Goal: Task Accomplishment & Management: Manage account settings

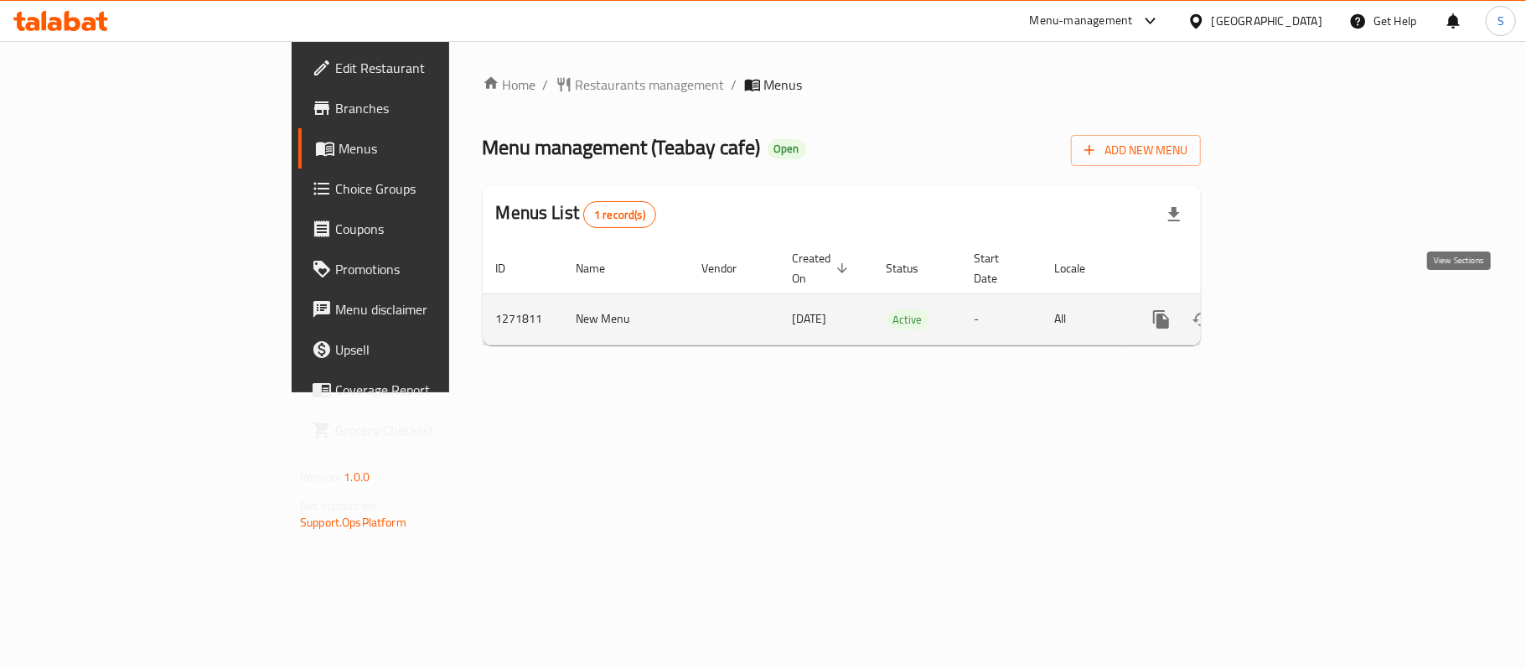
click at [1290, 312] on icon "enhanced table" at bounding box center [1282, 319] width 15 height 15
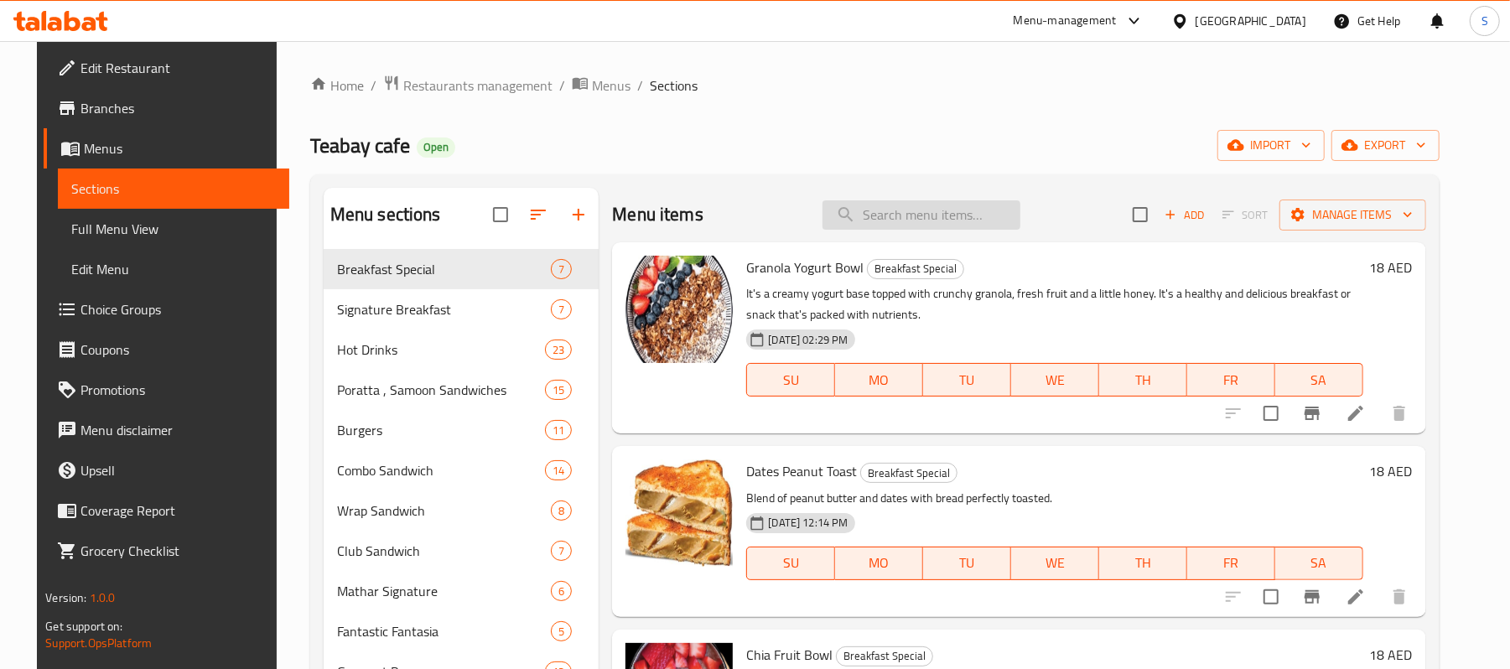
click at [960, 226] on input "search" at bounding box center [921, 214] width 198 height 29
paste input "Hot Dog Club"
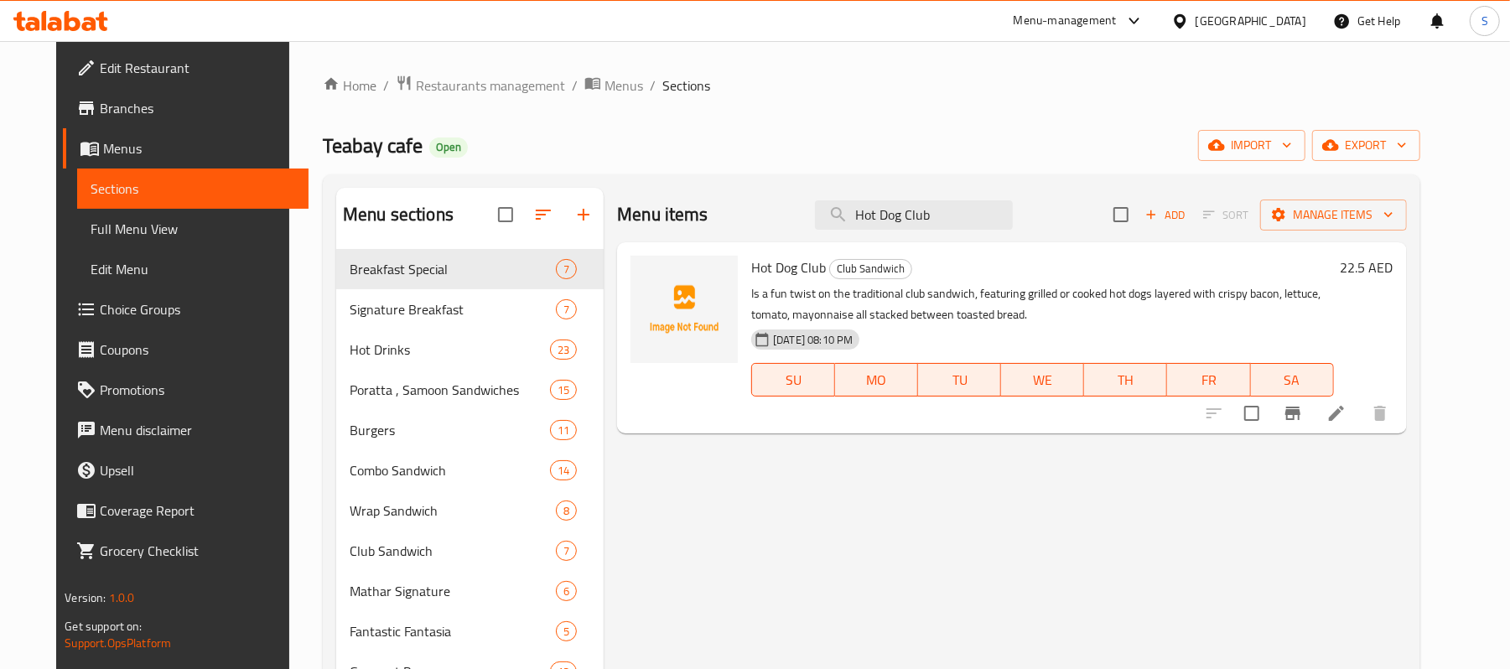
type input "Hot Dog Club"
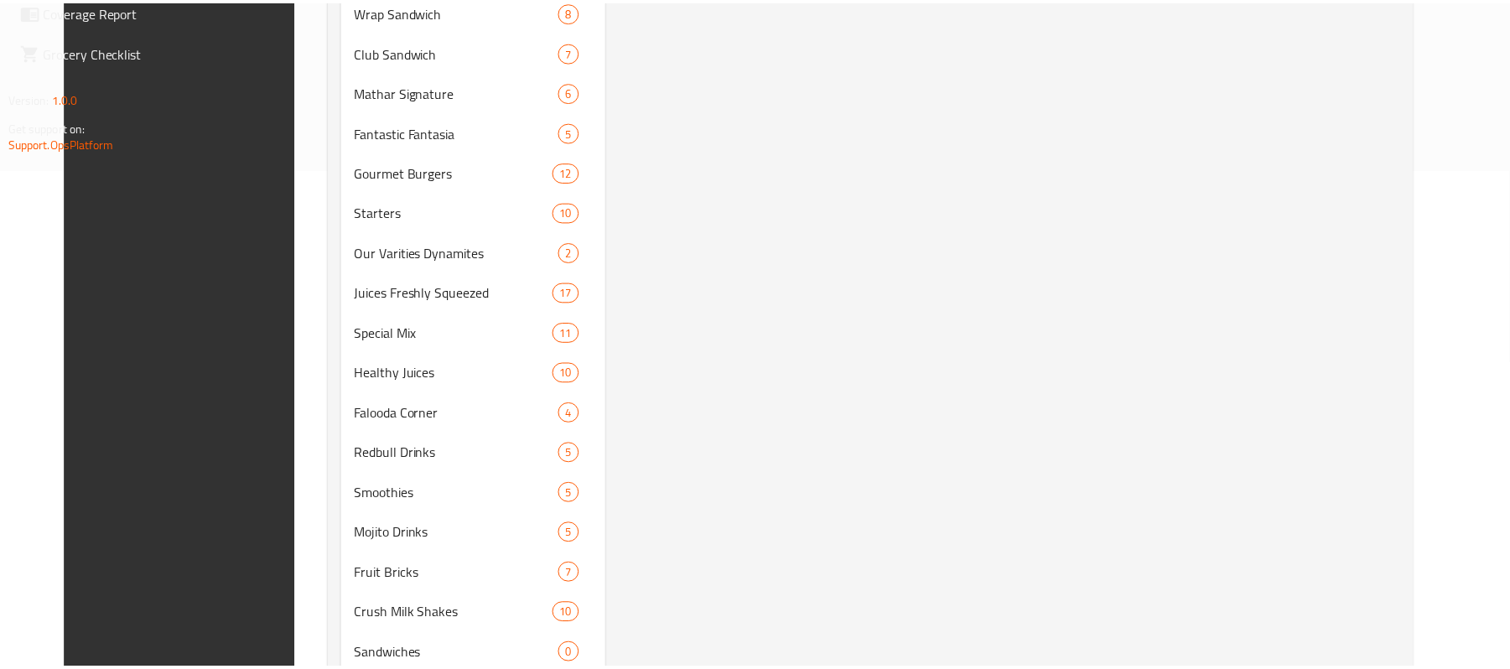
scroll to position [560, 0]
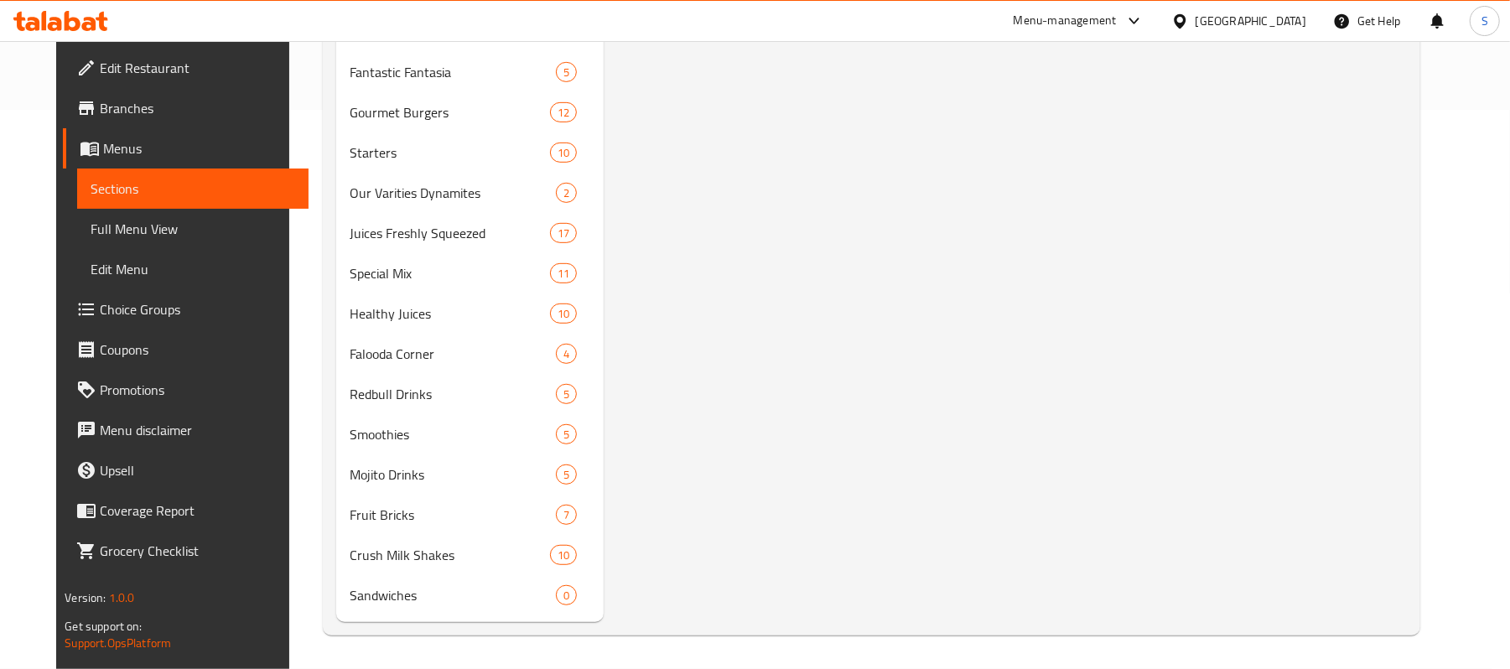
click at [769, 303] on div "Menu items Hot Dog Club Add Sort Manage items Hot Dog Club Club Sandwich Is a f…" at bounding box center [1005, 125] width 802 height 993
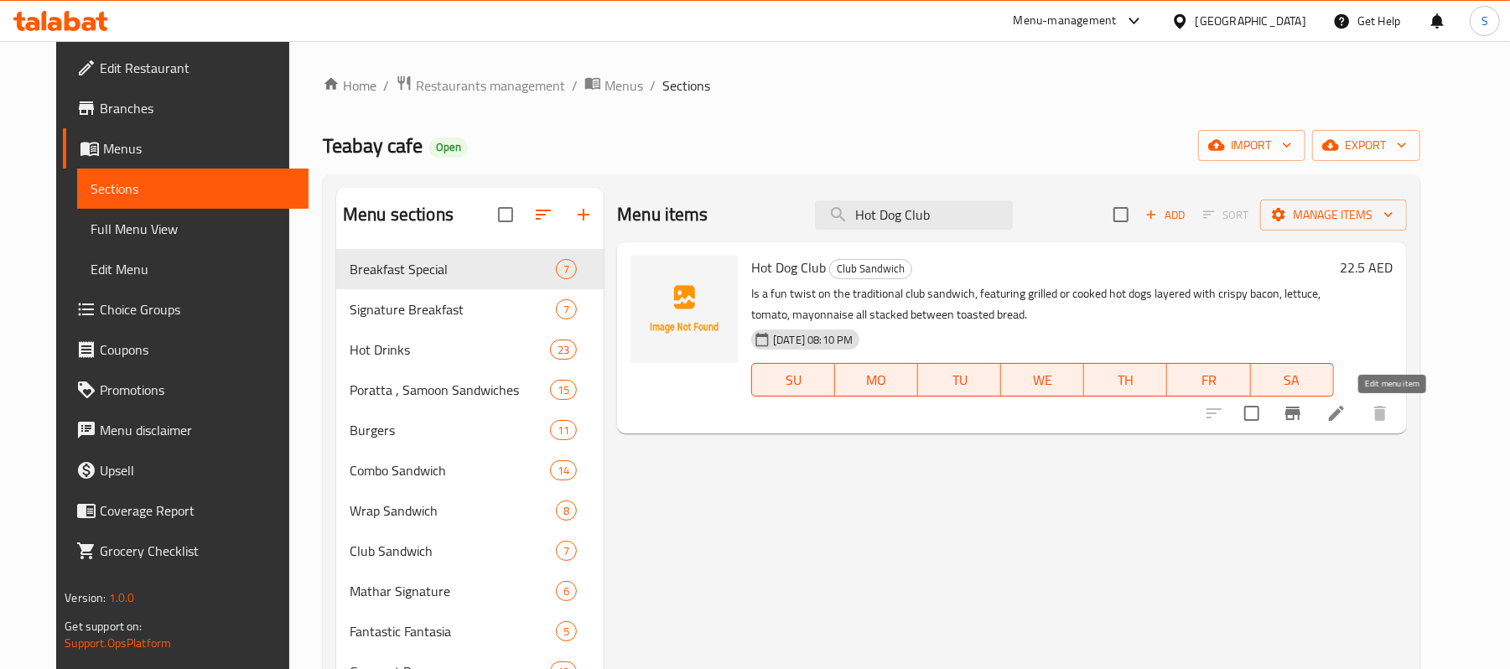
click at [1346, 410] on icon at bounding box center [1336, 413] width 20 height 20
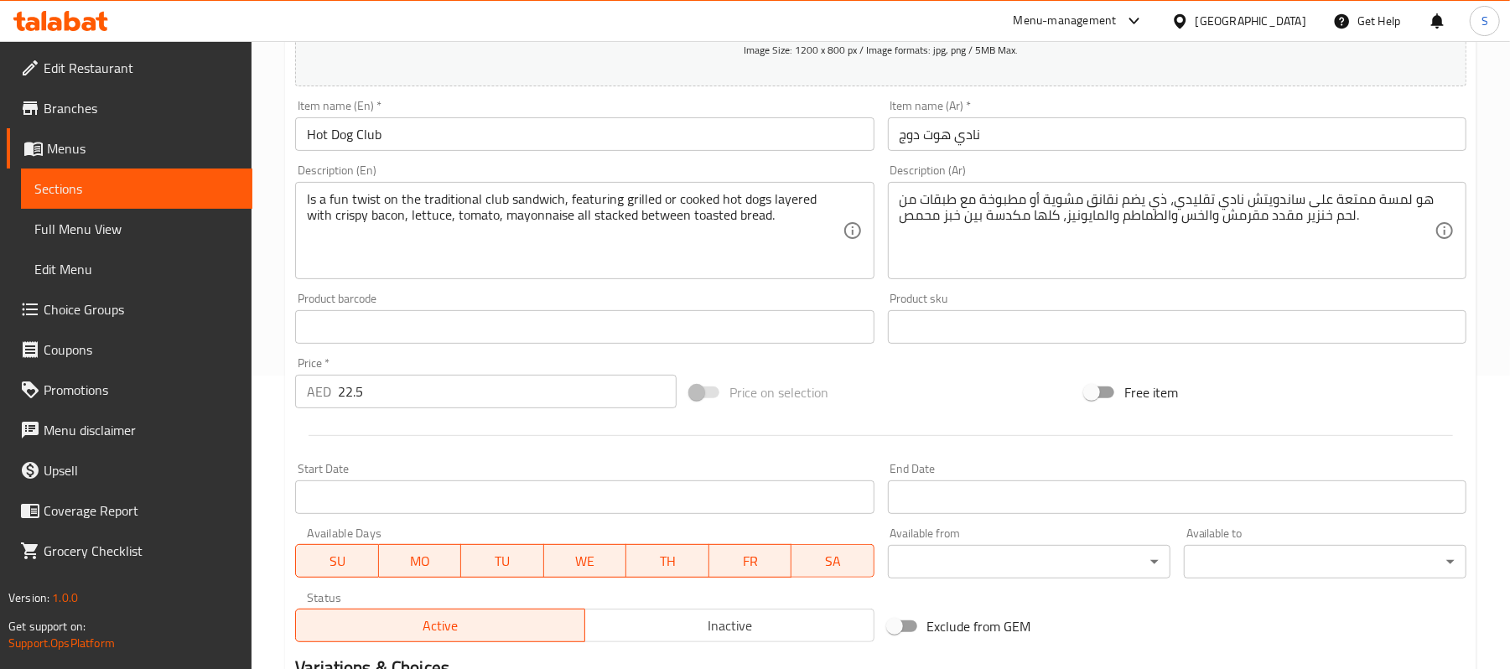
scroll to position [514, 0]
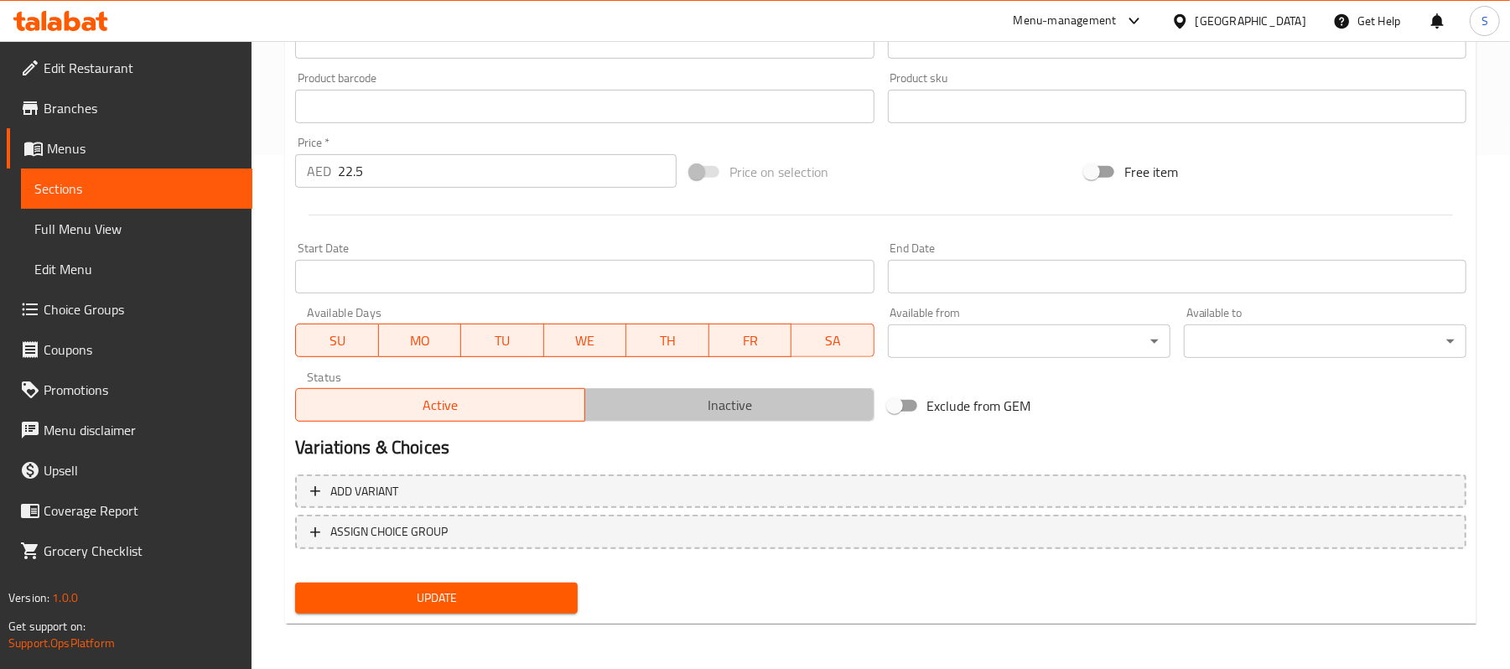
click at [714, 403] on span "Inactive" at bounding box center [730, 405] width 276 height 24
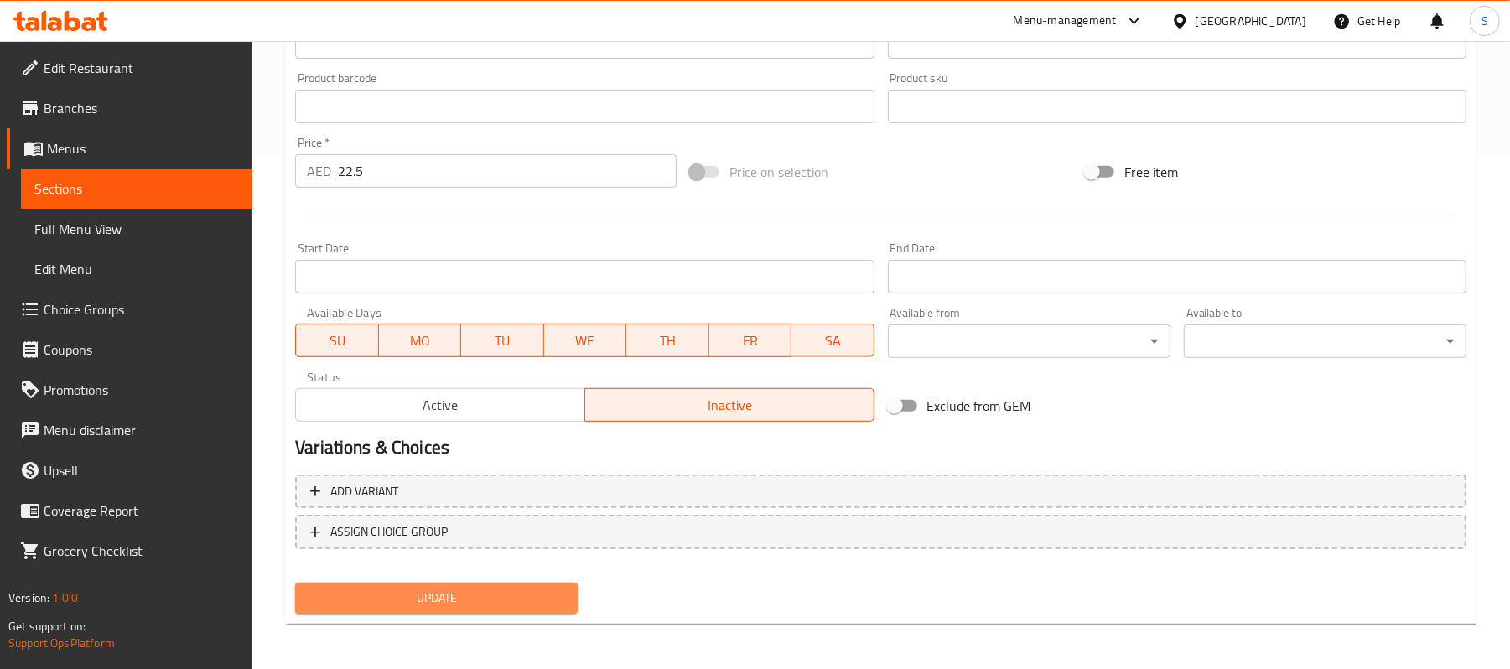
click at [459, 583] on button "Update" at bounding box center [436, 598] width 282 height 31
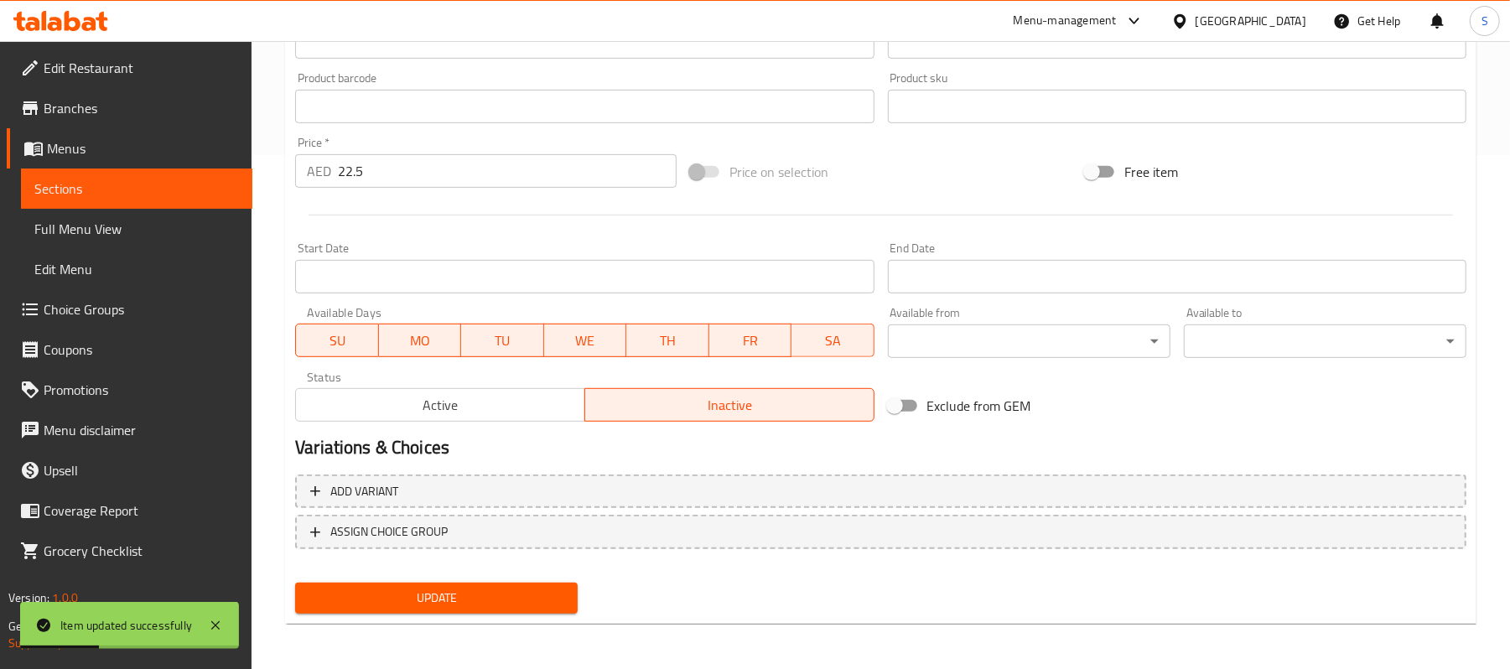
click at [122, 192] on span "Sections" at bounding box center [136, 189] width 205 height 20
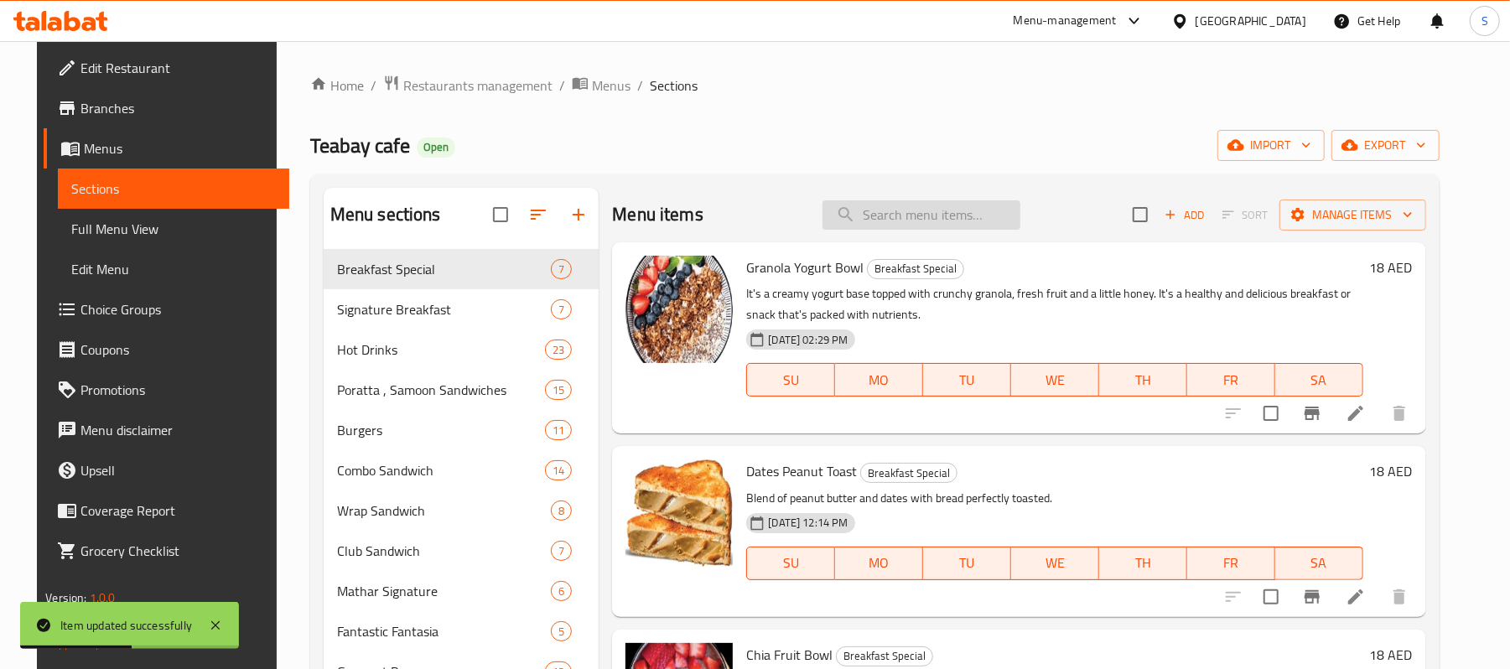
drag, startPoint x: 953, startPoint y: 232, endPoint x: 954, endPoint y: 220, distance: 12.6
click at [954, 231] on div "Menu items Add Sort Manage items" at bounding box center [1018, 215] width 813 height 54
click at [954, 219] on input "search" at bounding box center [921, 214] width 198 height 29
paste input "Hot Dog Club"
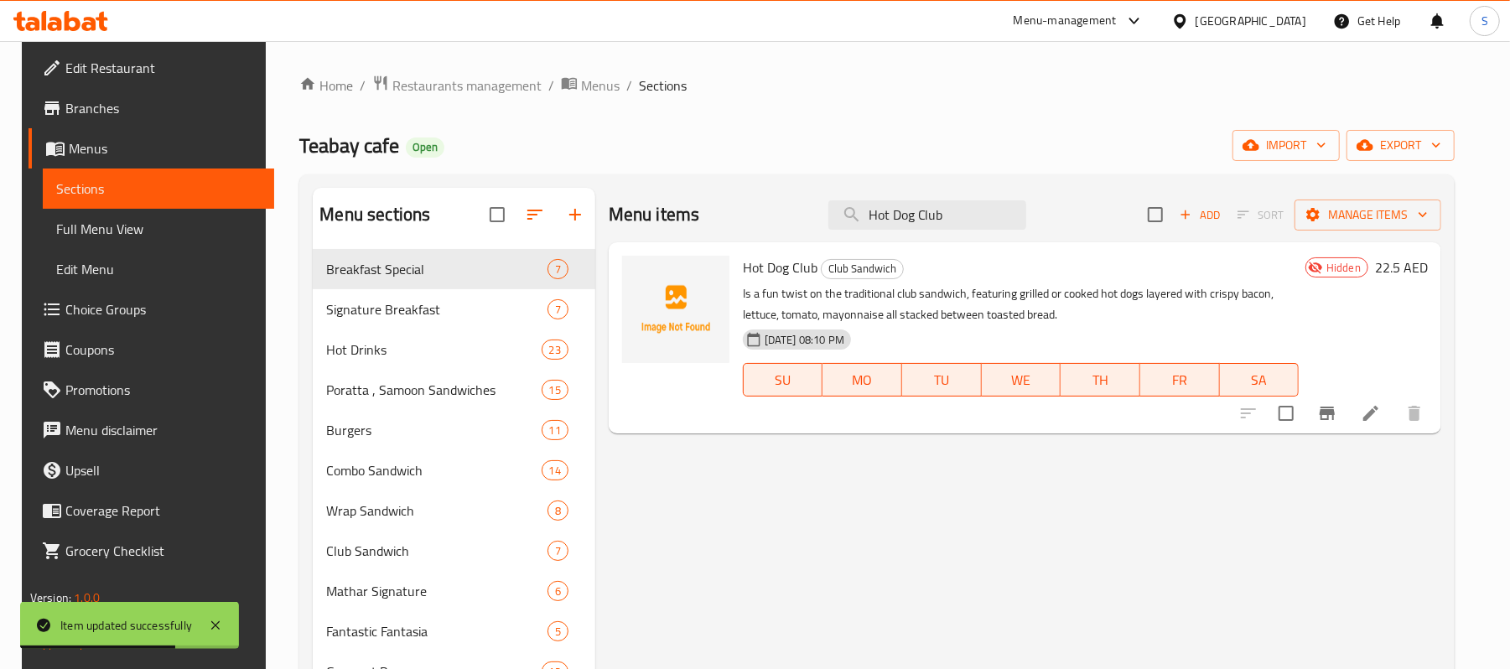
type input "Hot Dog Club"
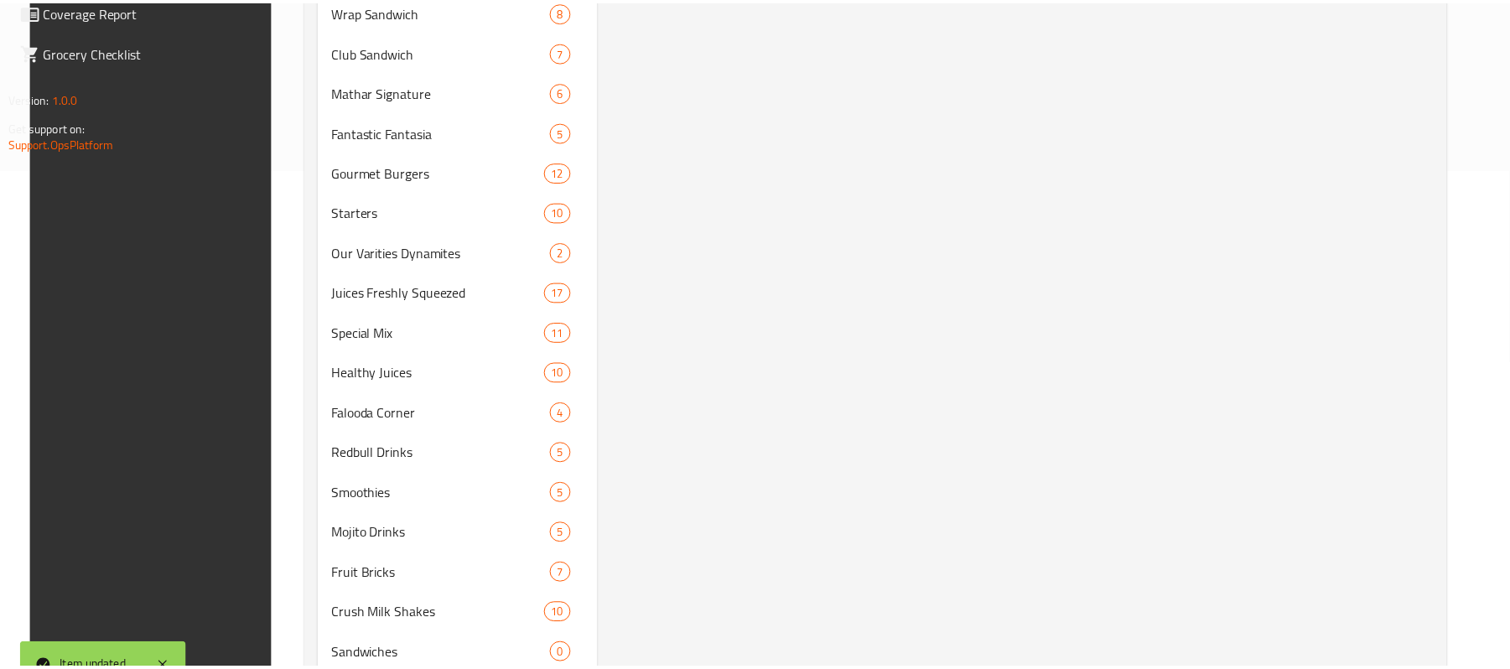
scroll to position [560, 0]
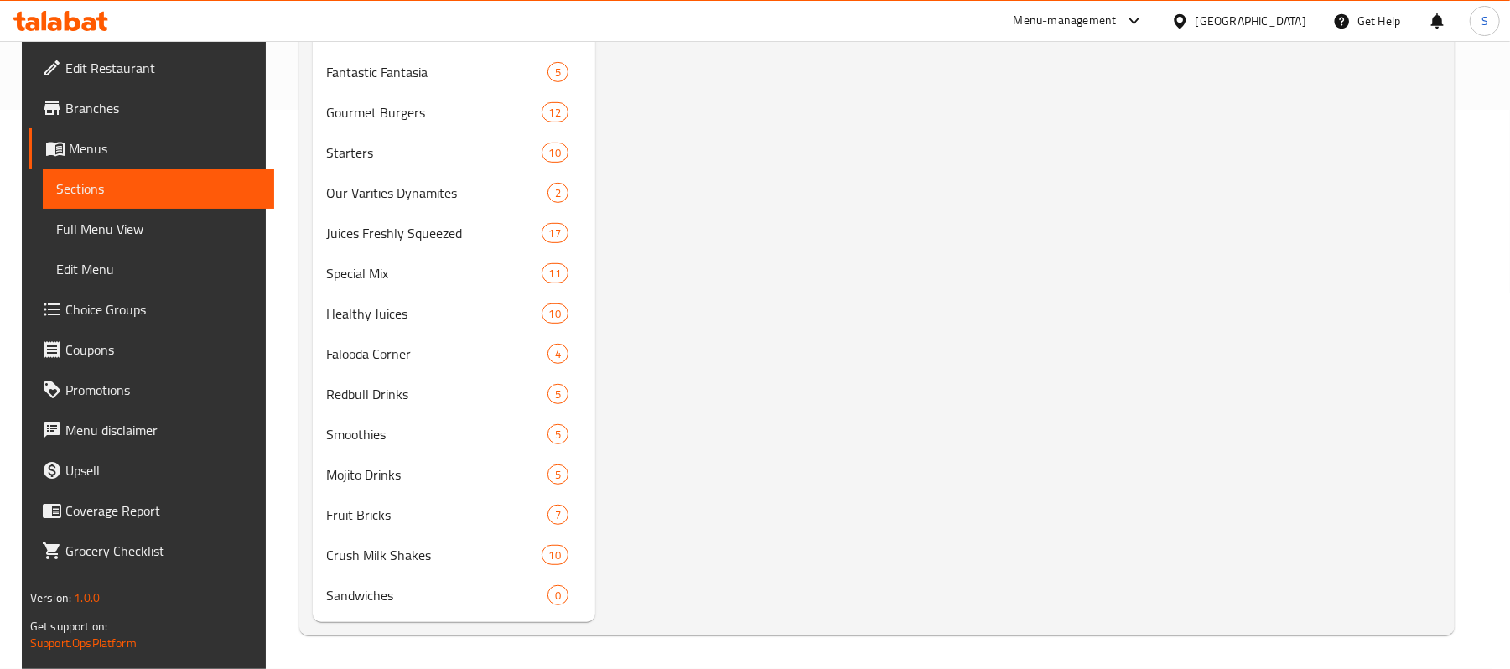
click at [929, 306] on div "Menu items Hot Dog Club Add Sort Manage items Hot Dog Club Club Sandwich Is a f…" at bounding box center [1018, 125] width 846 height 993
click at [75, 225] on span "Full Menu View" at bounding box center [158, 229] width 205 height 20
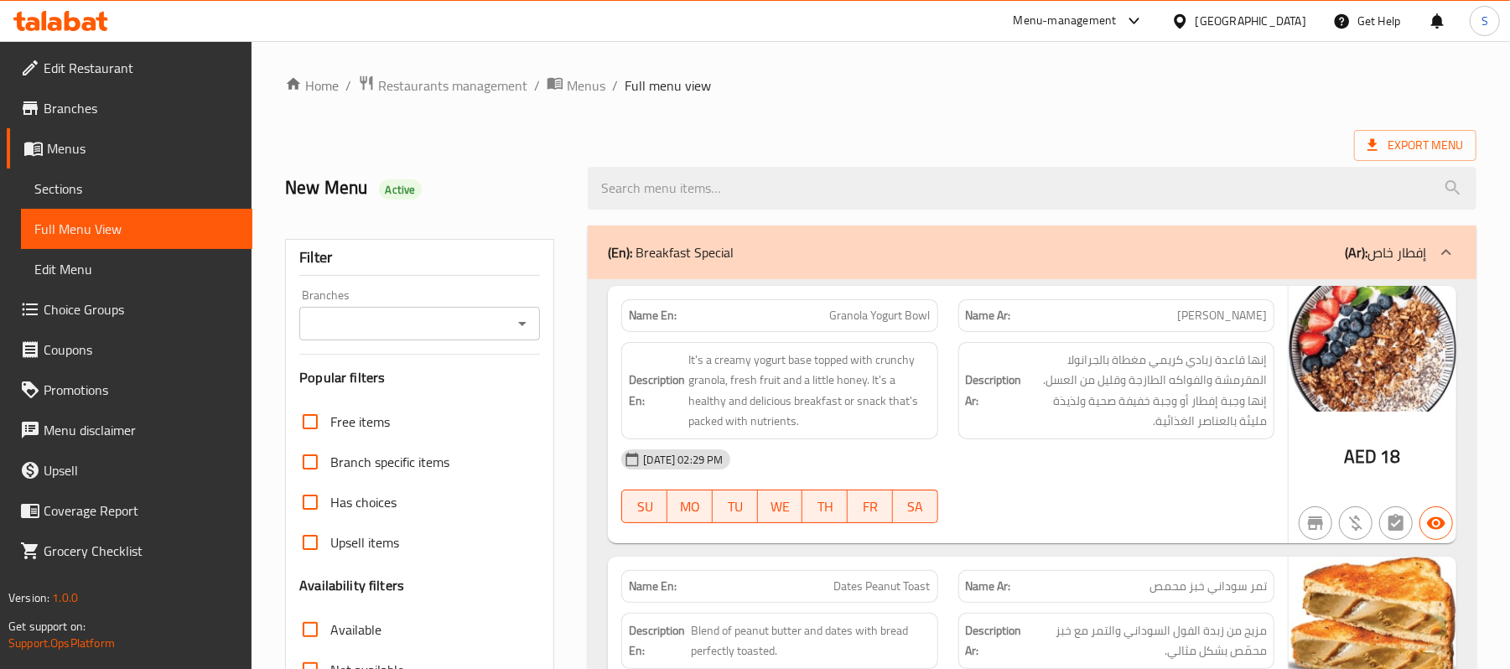
click at [58, 184] on span "Sections" at bounding box center [136, 189] width 205 height 20
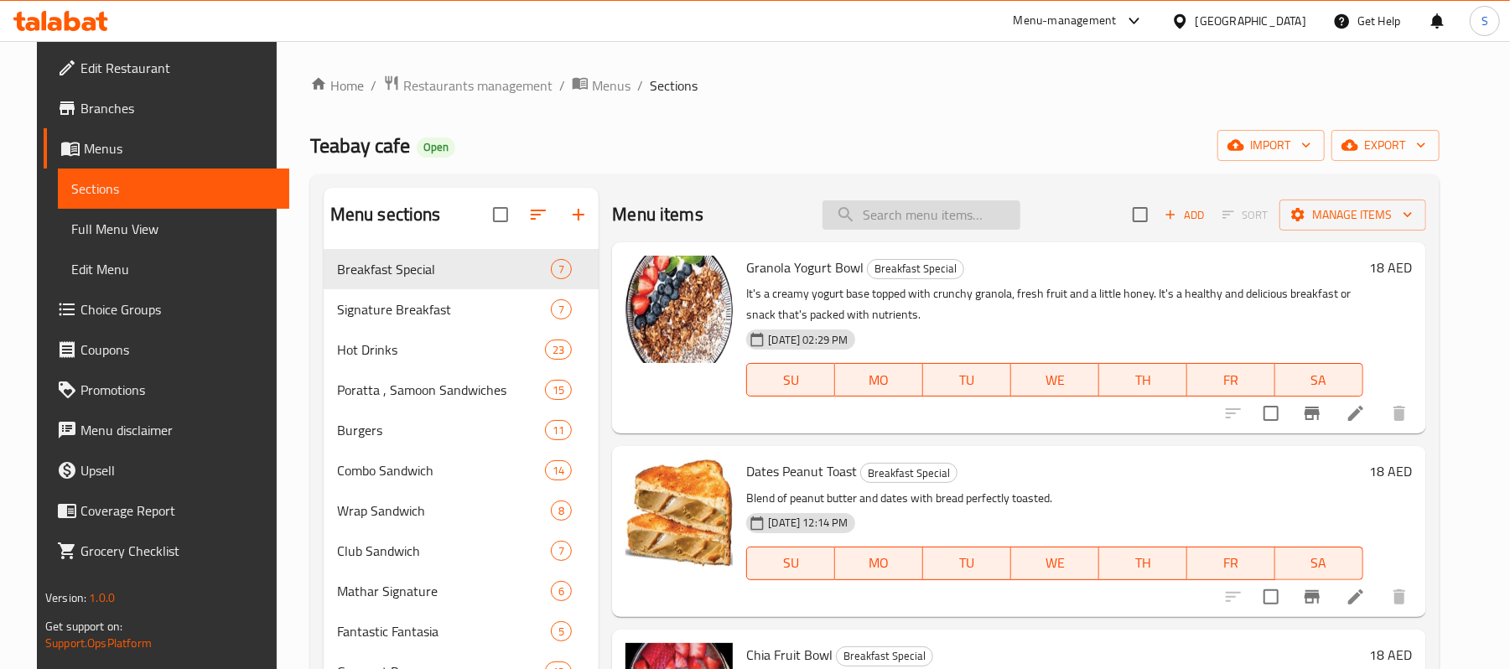
click at [940, 215] on input "search" at bounding box center [921, 214] width 198 height 29
paste input "Hot Dog Club"
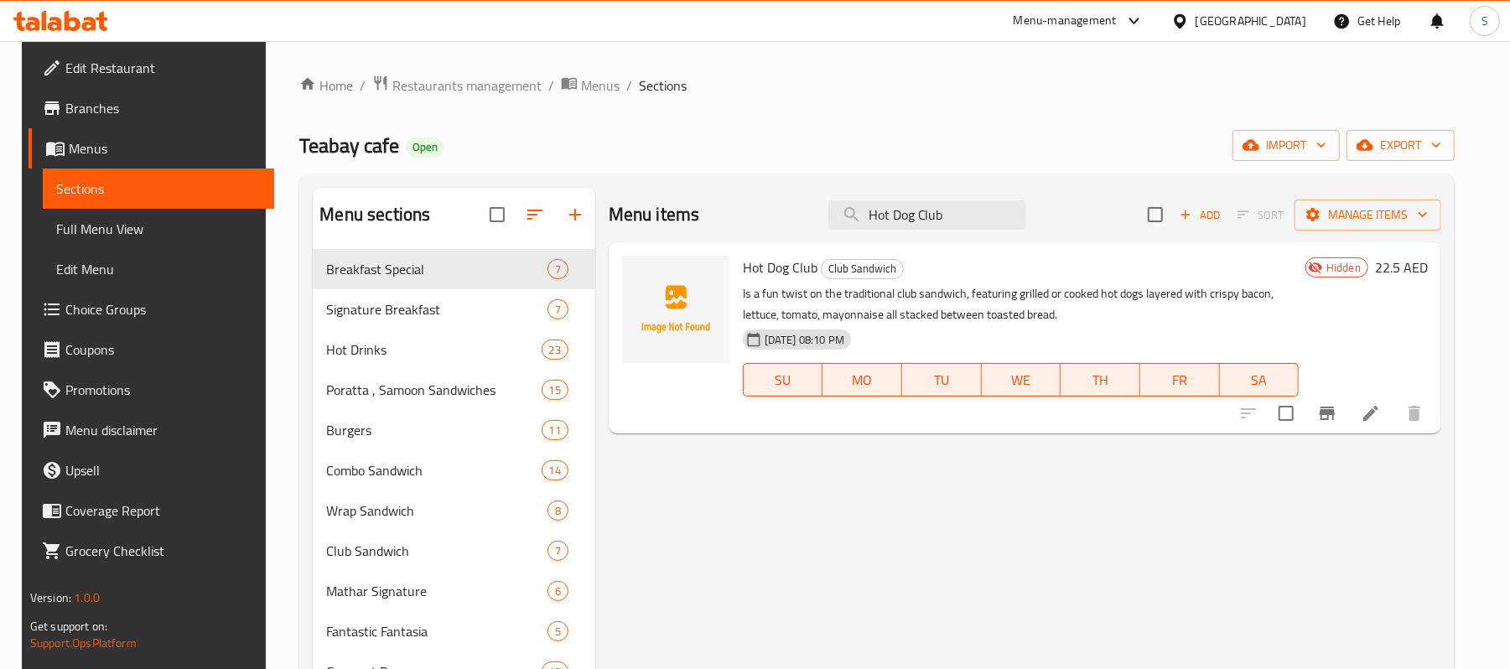
type input "Hot Dog Club"
click at [1394, 424] on li at bounding box center [1370, 413] width 47 height 30
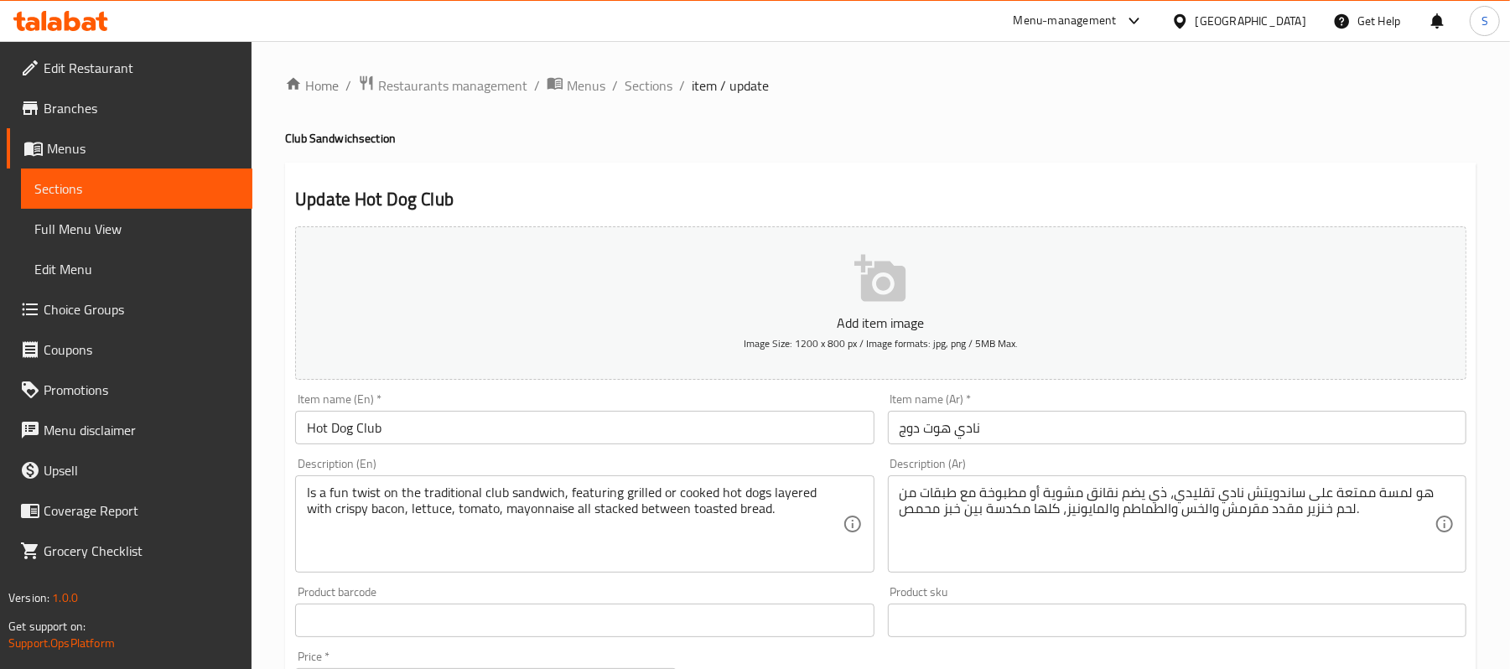
click at [111, 232] on span "Full Menu View" at bounding box center [136, 229] width 205 height 20
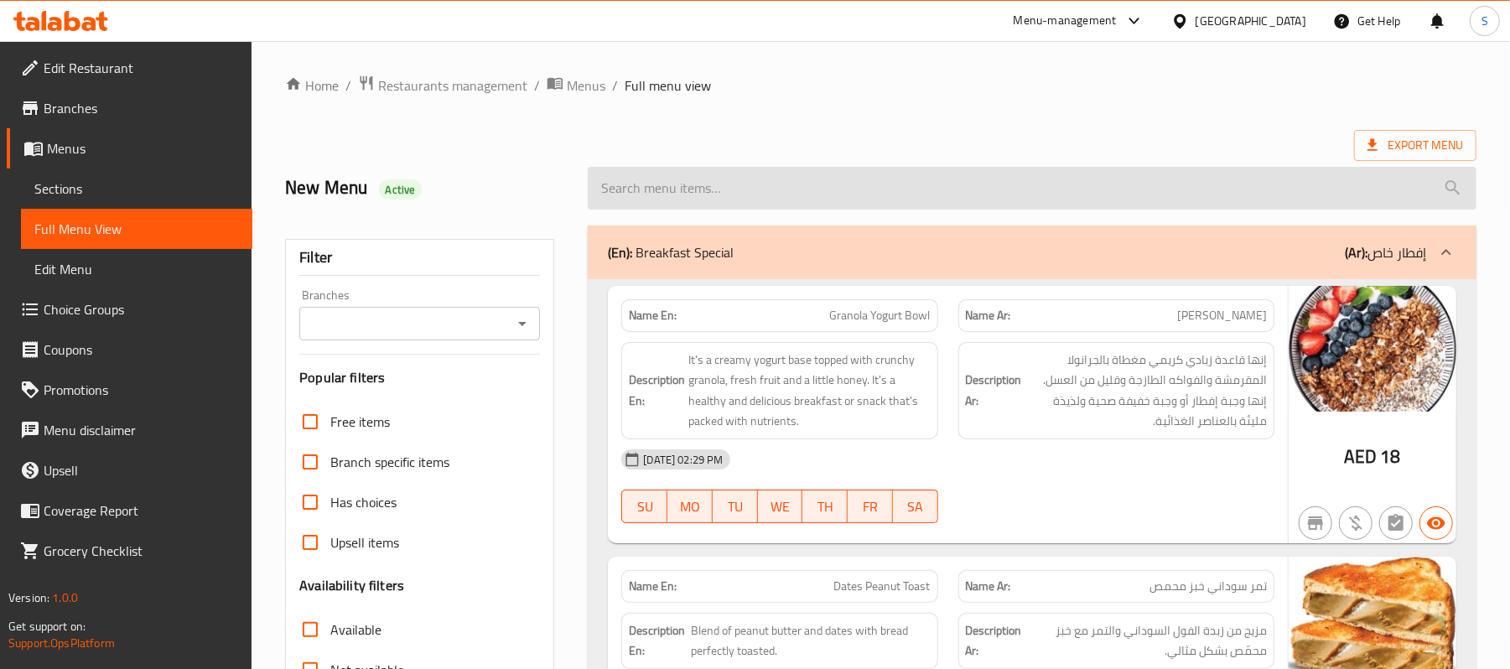
click at [1018, 185] on input "search" at bounding box center [1032, 188] width 889 height 43
paste input "Hot Dog Club"
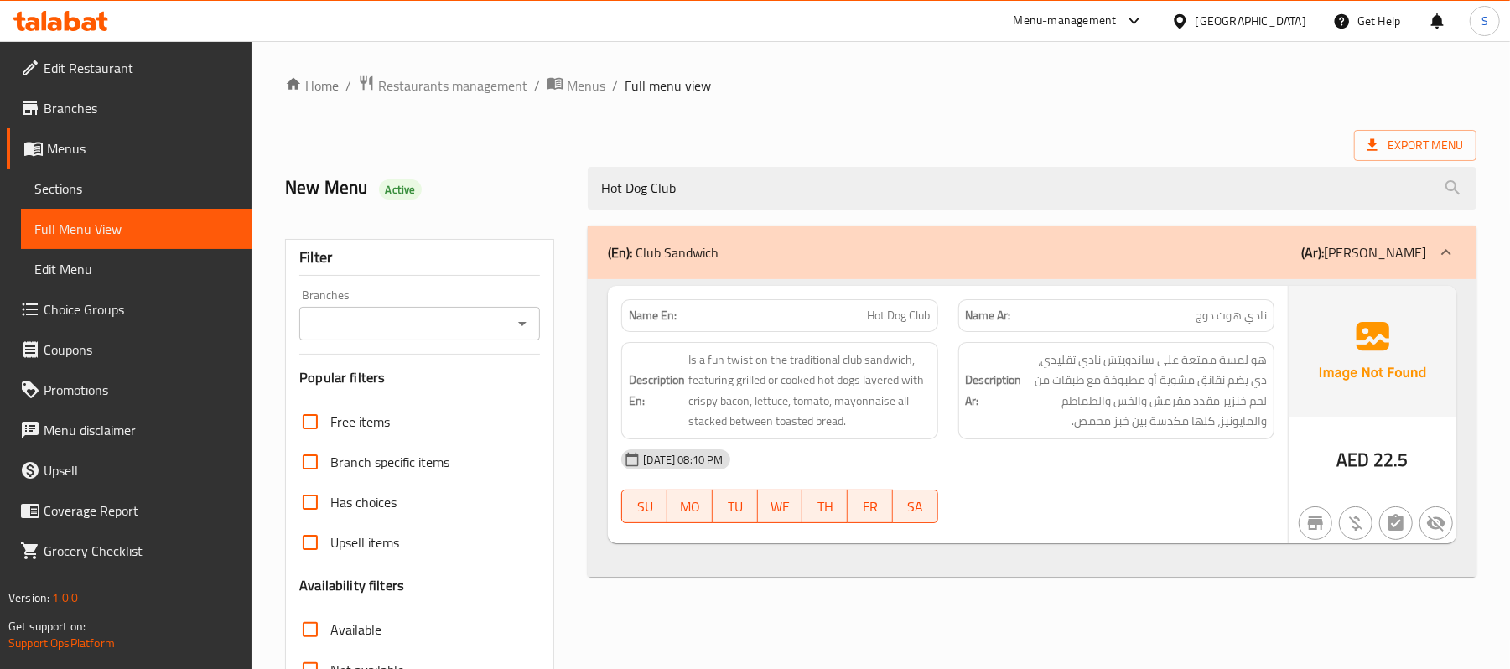
type input "Hot Dog Club"
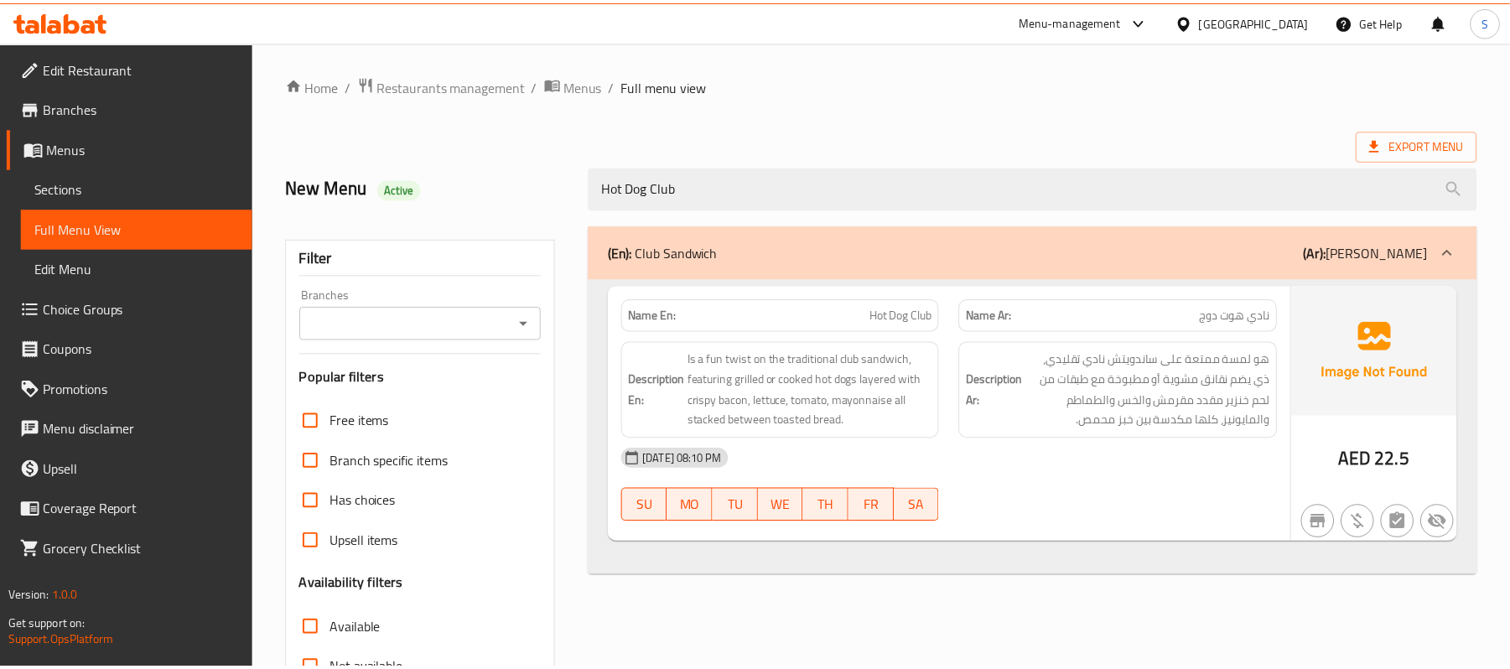
scroll to position [225, 0]
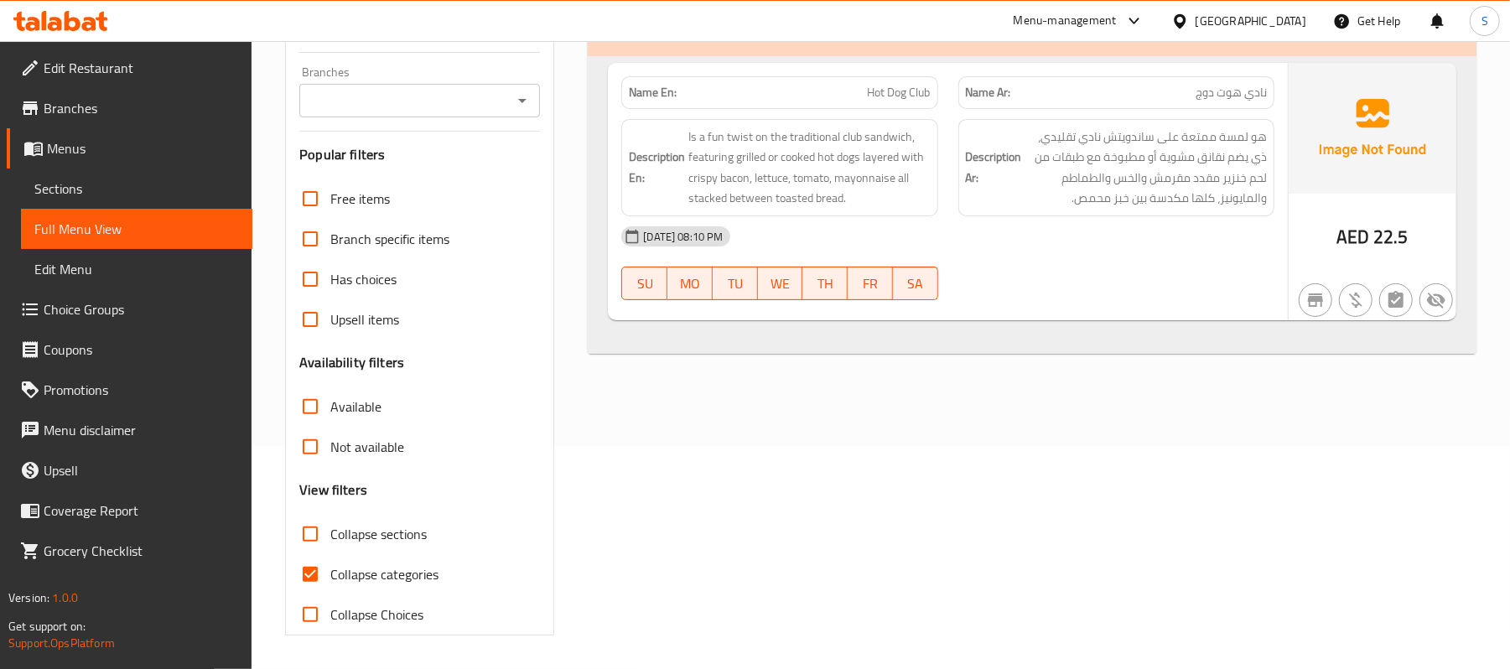
click at [829, 474] on div "(En): Club Sandwich (Ar): كلوب ساندويتش Name En: Hot Dog Club Name Ar: نادي هوت…" at bounding box center [1032, 318] width 909 height 653
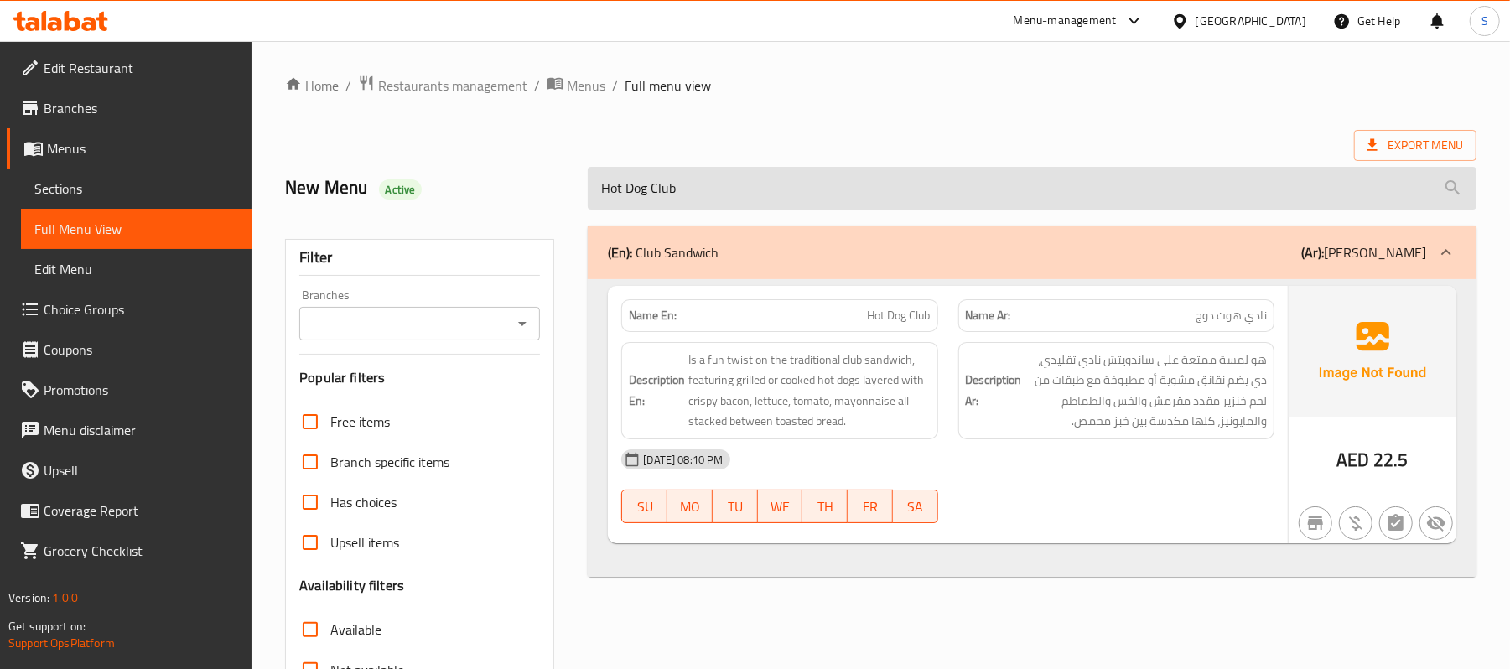
click at [659, 192] on input "Hot Dog Club" at bounding box center [1032, 188] width 889 height 43
click at [751, 189] on input "Hot Dog Club" at bounding box center [1032, 188] width 889 height 43
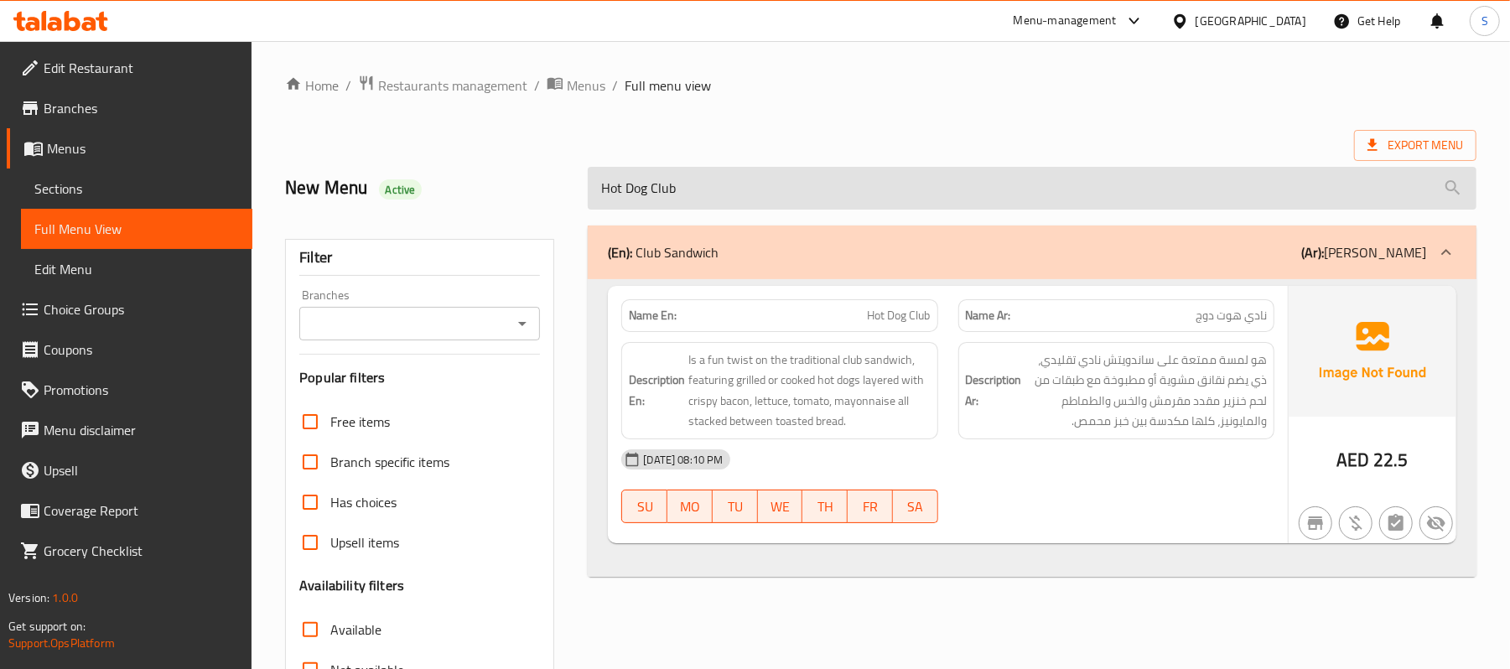
click at [751, 189] on input "Hot Dog Club" at bounding box center [1032, 188] width 889 height 43
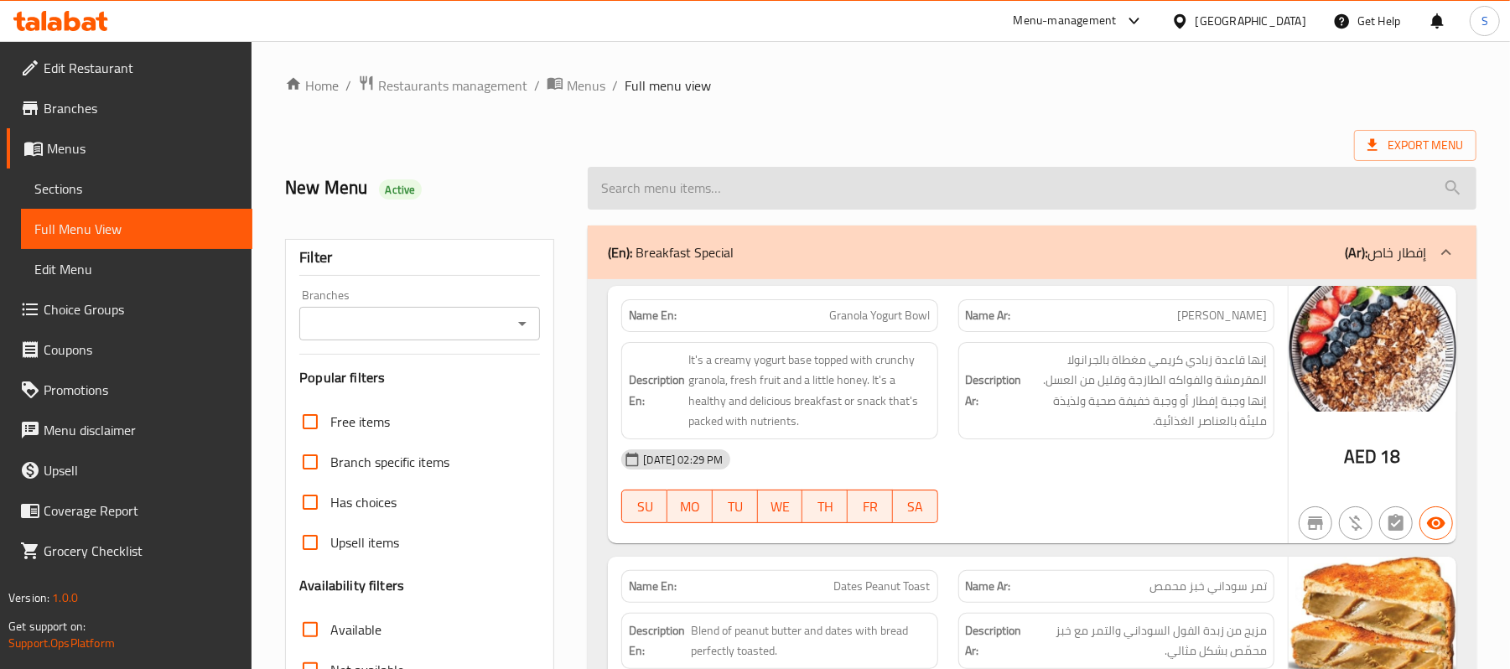
click at [708, 189] on input "search" at bounding box center [1032, 188] width 889 height 43
paste input "Hot Dog Club"
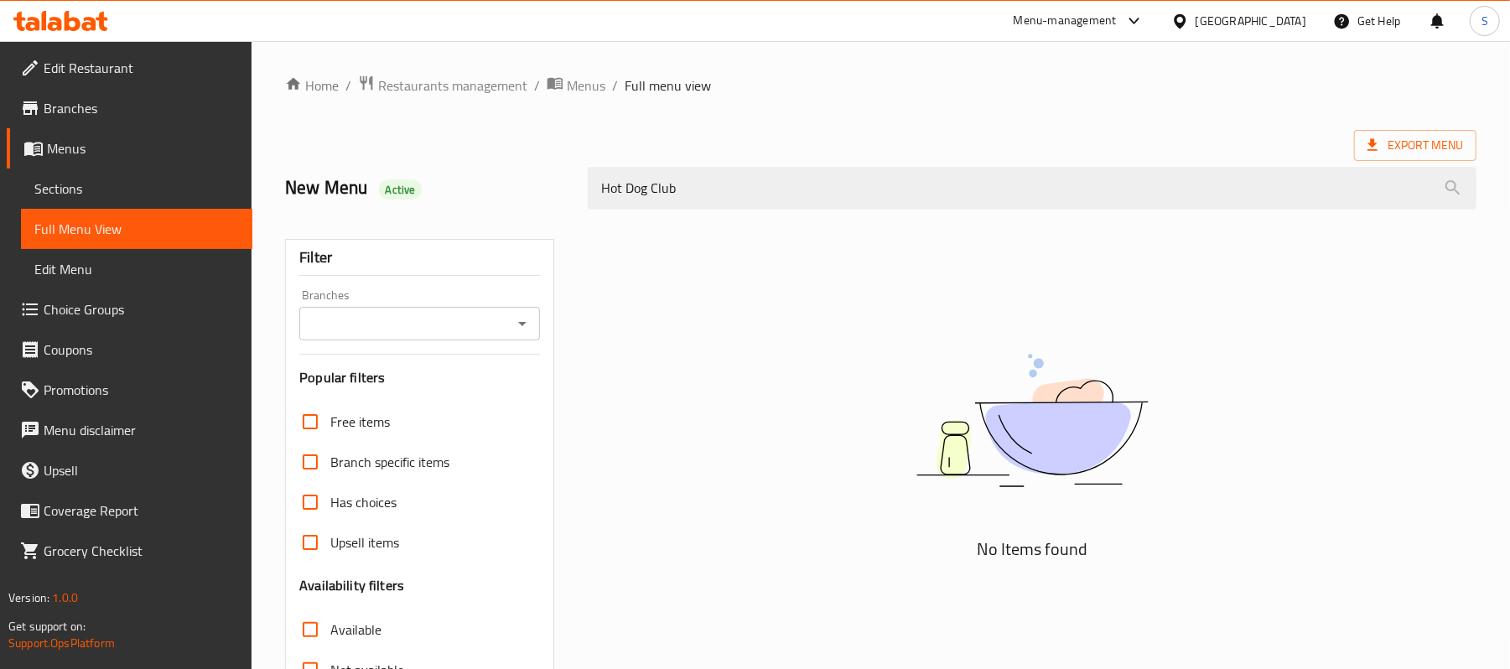
type input "Hot Dog Club"
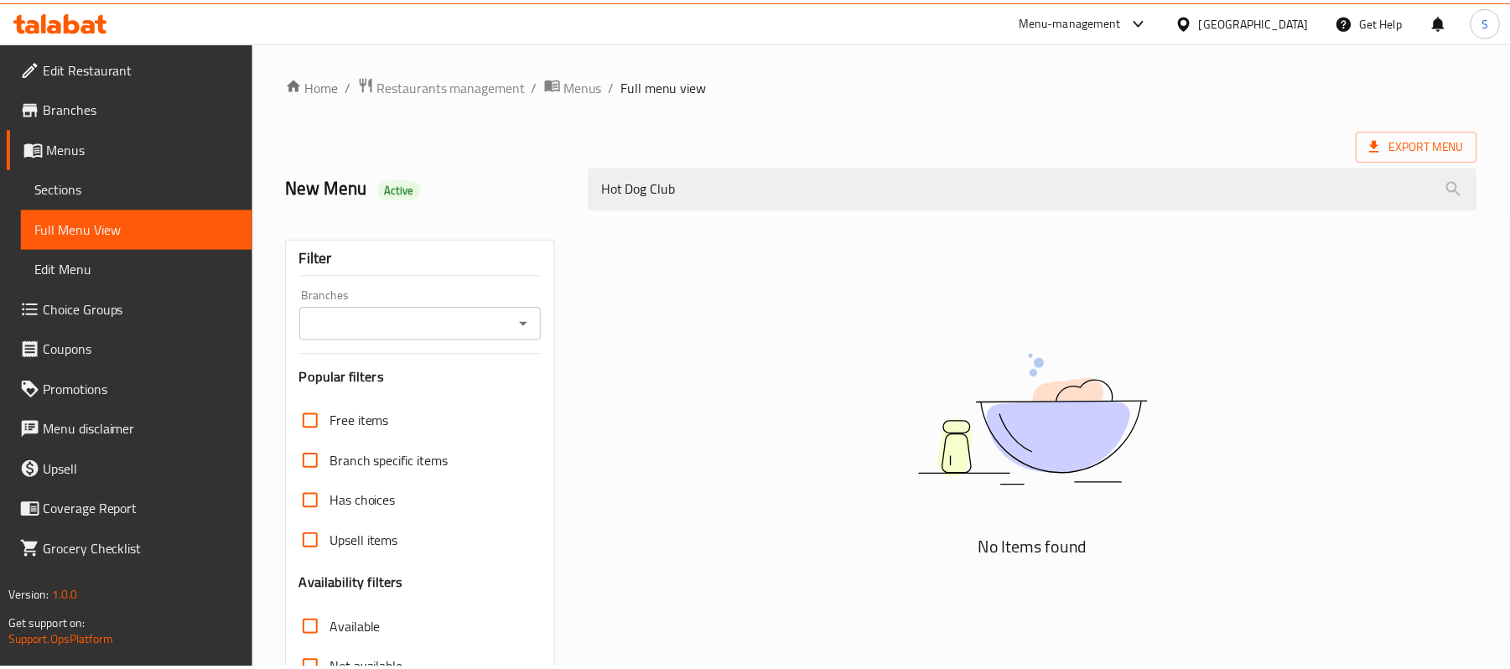
scroll to position [225, 0]
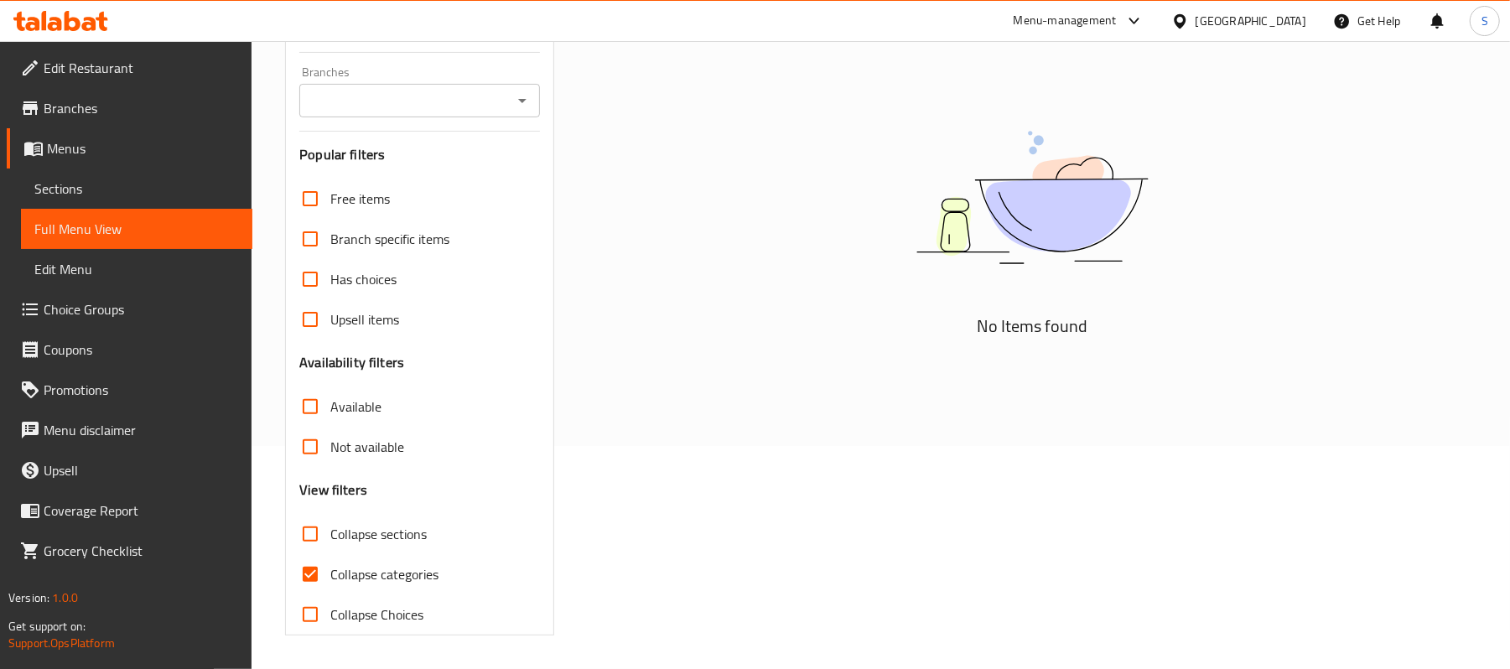
click at [886, 404] on div "No Items found" at bounding box center [1032, 318] width 909 height 653
